Goal: Communication & Community: Connect with others

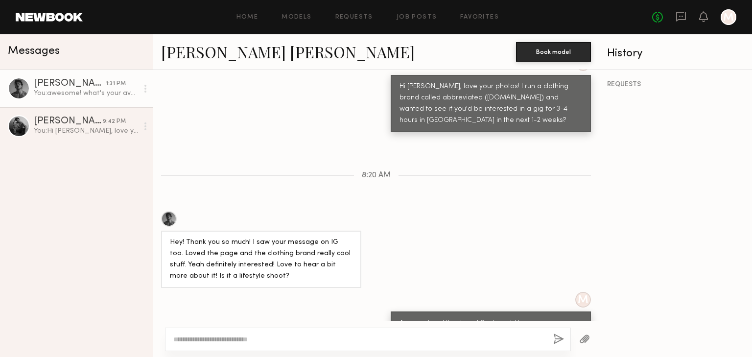
scroll to position [536, 0]
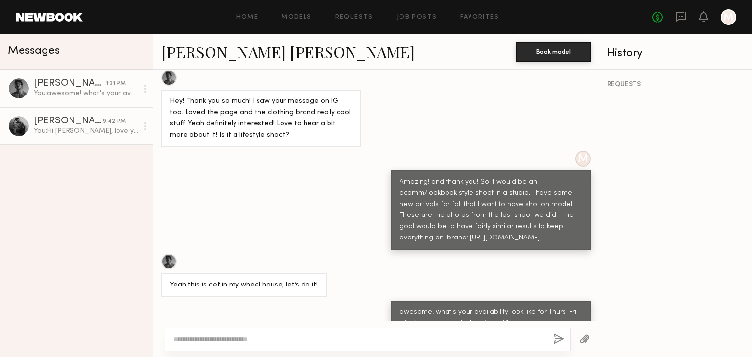
click at [71, 126] on div "[PERSON_NAME]" at bounding box center [68, 122] width 69 height 10
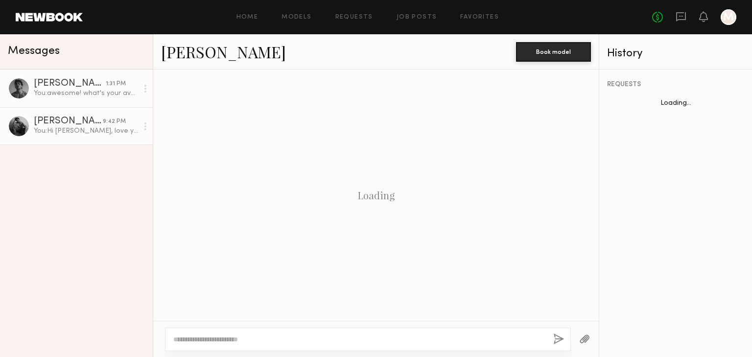
scroll to position [192, 0]
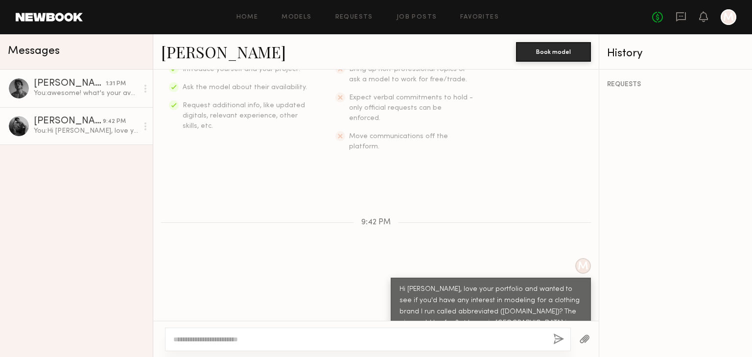
click at [73, 94] on div "You: awesome! what's your availability look like for Thurs-Fri of this week and…" at bounding box center [86, 93] width 104 height 9
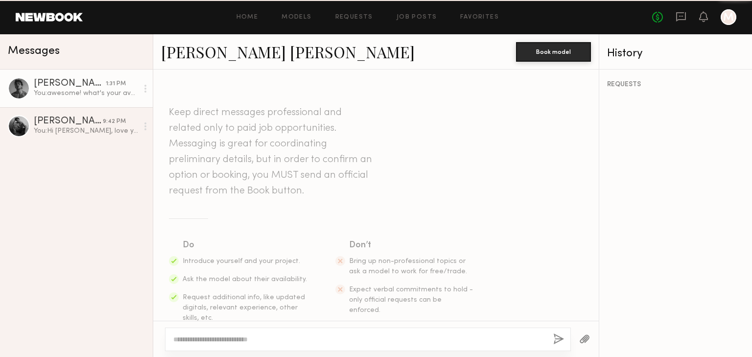
scroll to position [536, 0]
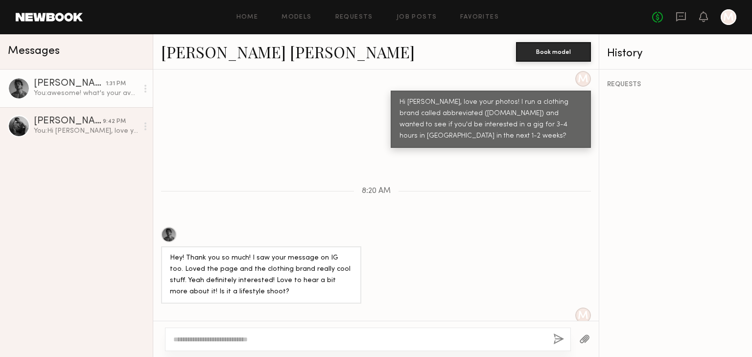
scroll to position [536, 0]
